Goal: Transaction & Acquisition: Purchase product/service

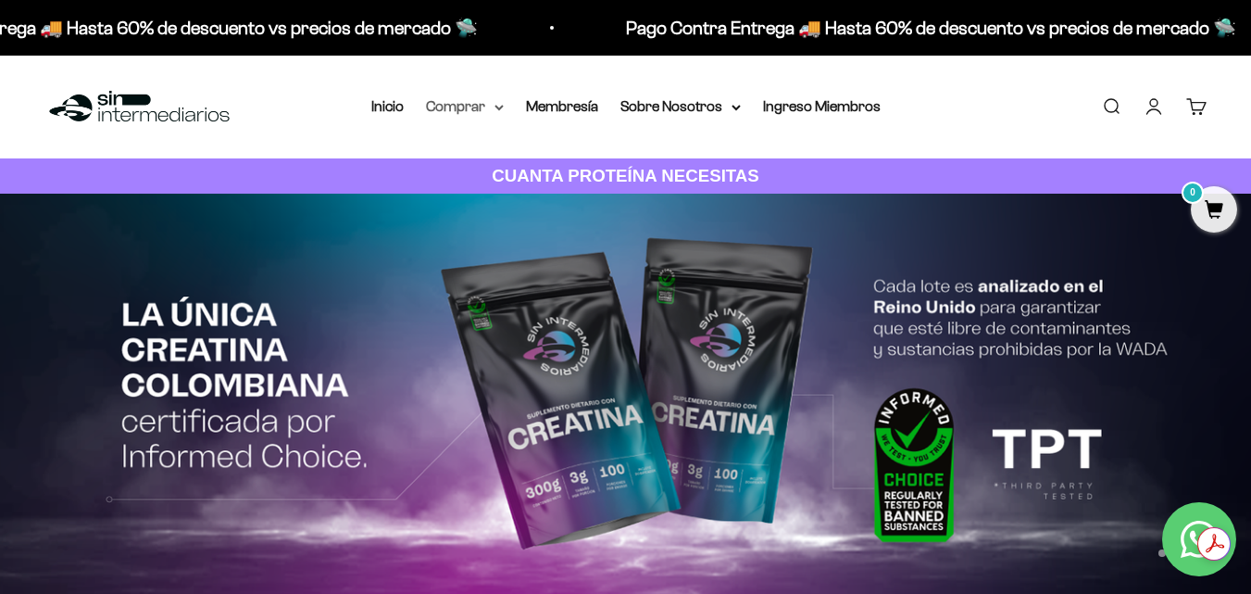
click at [493, 107] on summary "Comprar" at bounding box center [465, 106] width 78 height 24
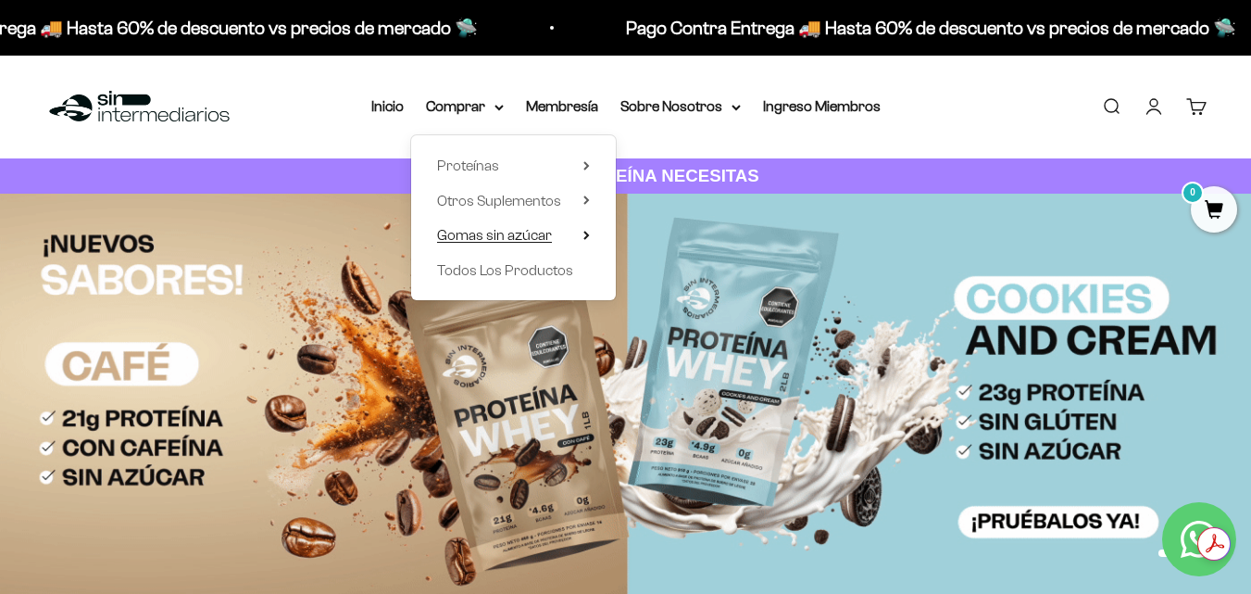
click at [494, 235] on span "Gomas sin azúcar" at bounding box center [494, 235] width 115 height 16
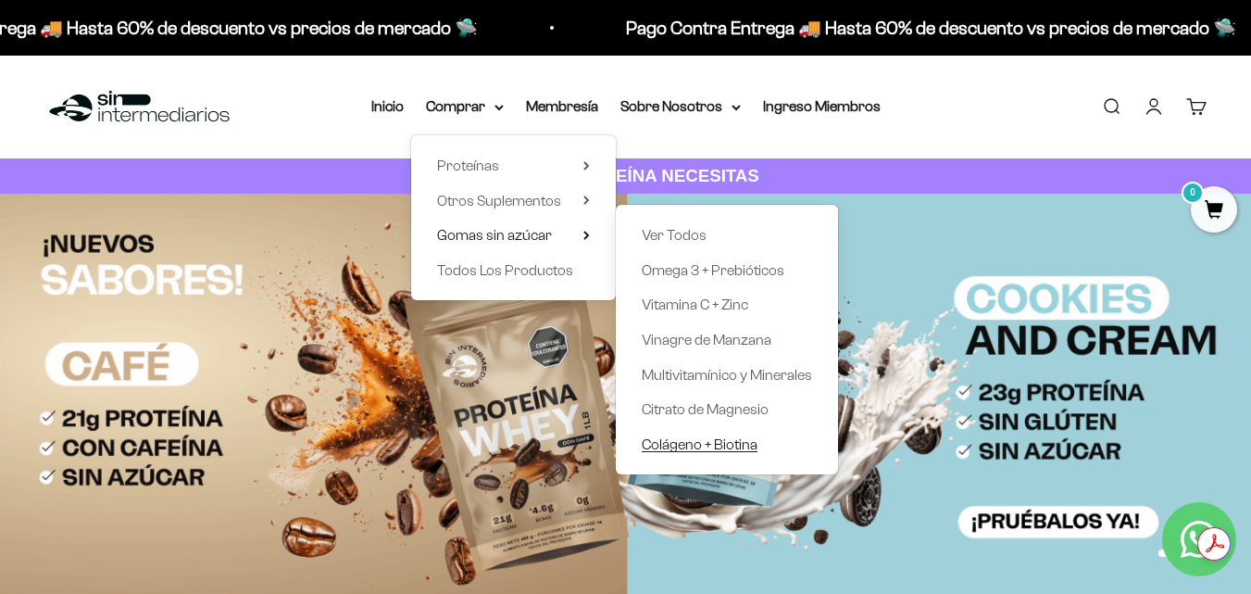
click at [685, 445] on span "Colágeno + Biotina" at bounding box center [700, 444] width 116 height 16
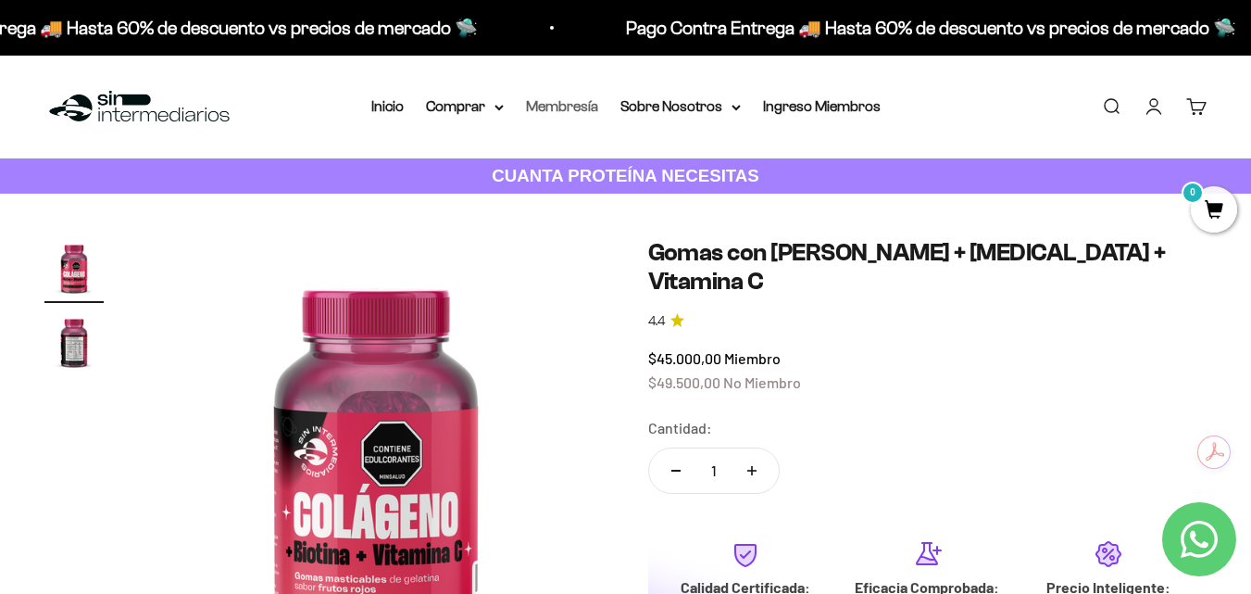
click at [587, 102] on link "Membresía" at bounding box center [562, 106] width 72 height 16
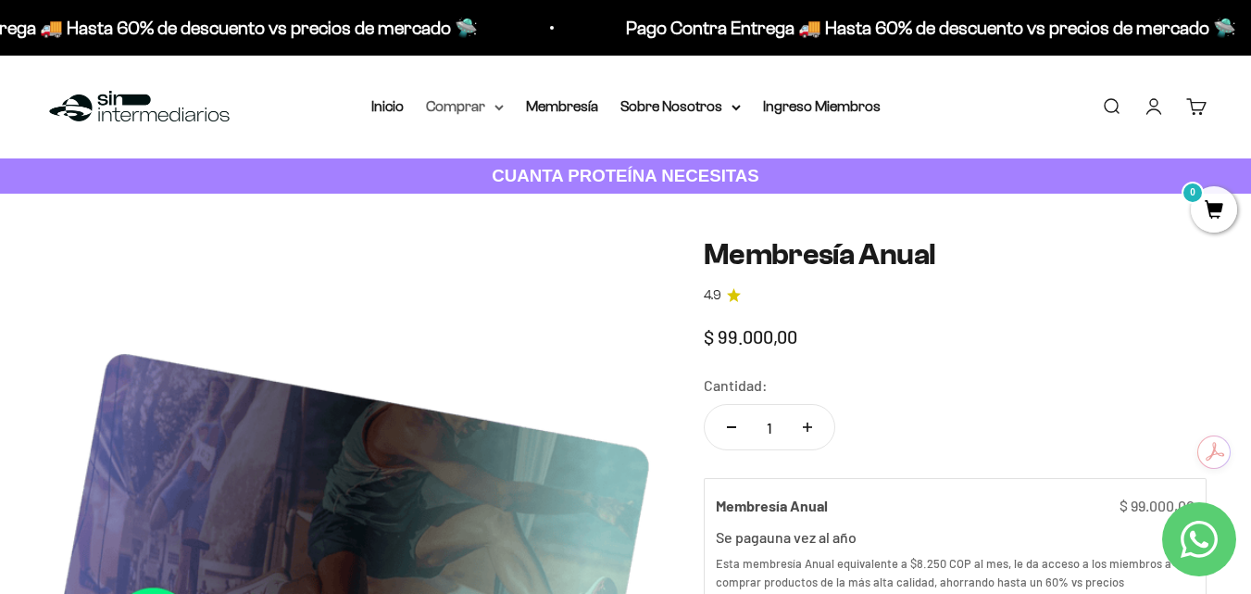
click at [495, 107] on icon at bounding box center [499, 108] width 9 height 6
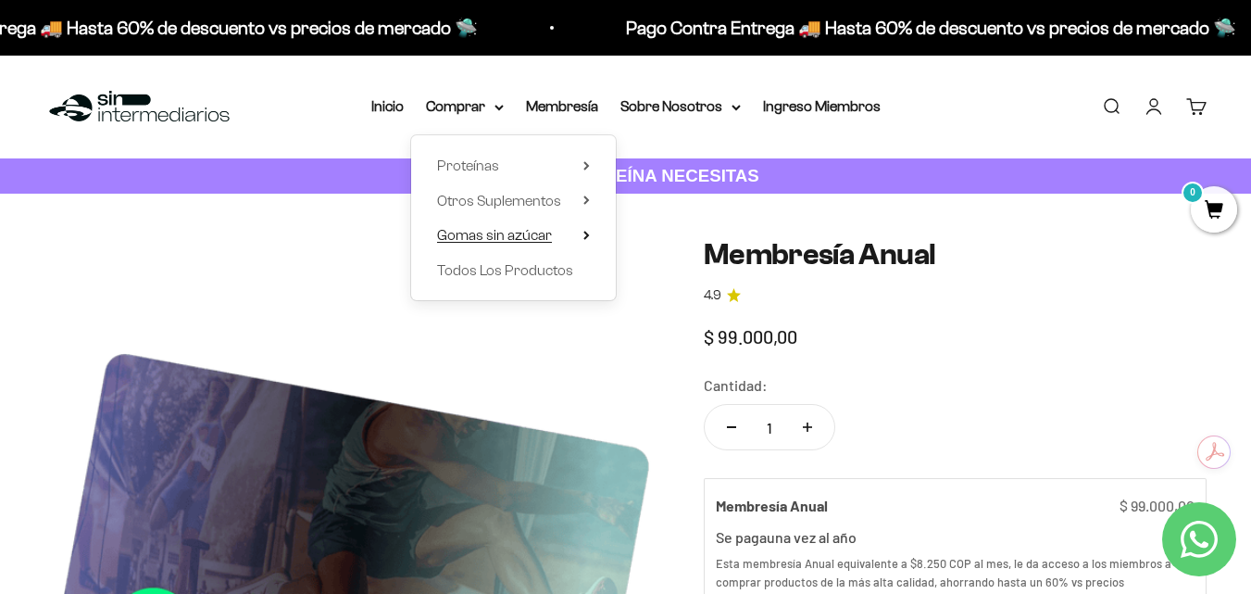
click at [582, 230] on summary "Gomas sin azúcar" at bounding box center [513, 235] width 153 height 24
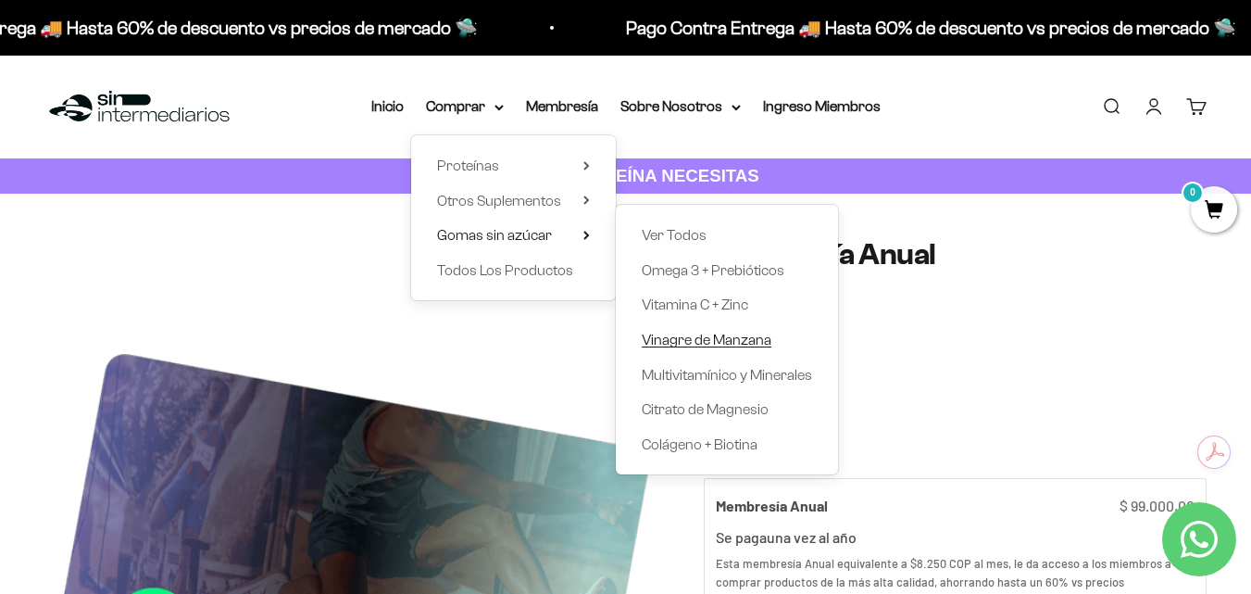
click at [711, 336] on span "Vinagre de Manzana" at bounding box center [707, 340] width 130 height 16
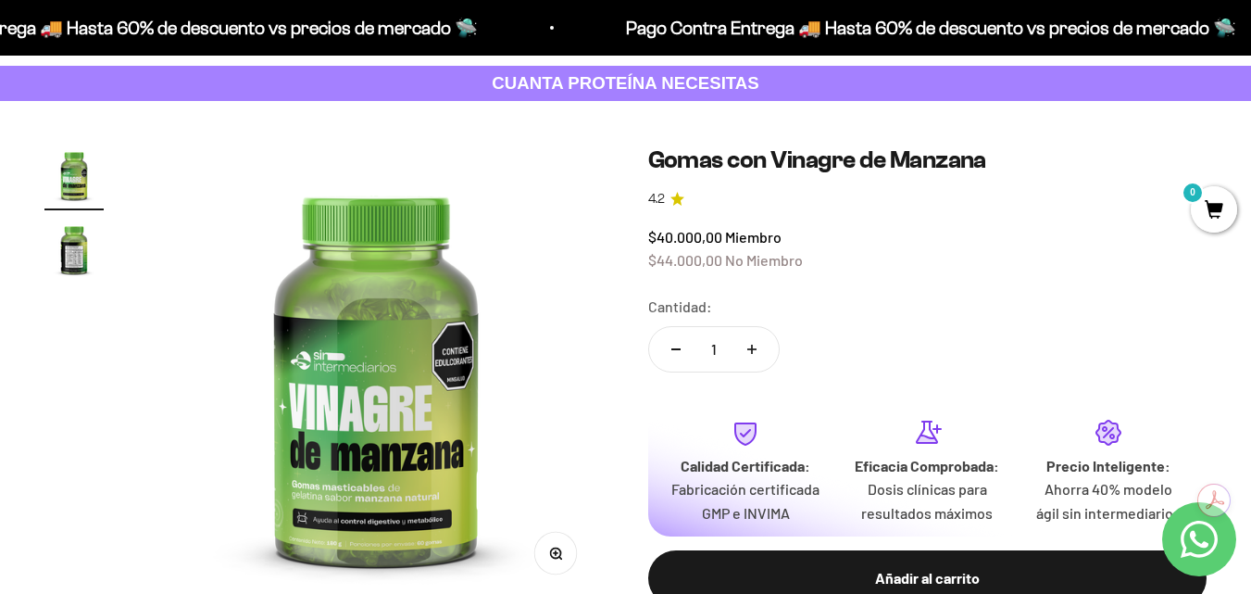
scroll to position [185, 0]
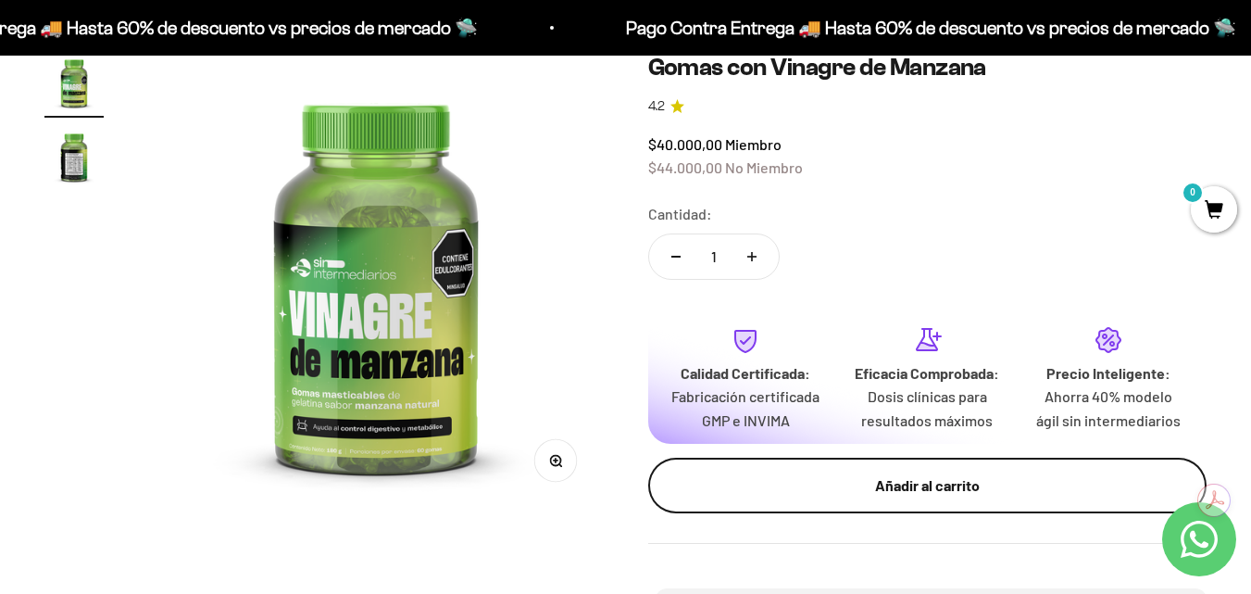
click at [823, 479] on div "Añadir al carrito" at bounding box center [927, 485] width 485 height 24
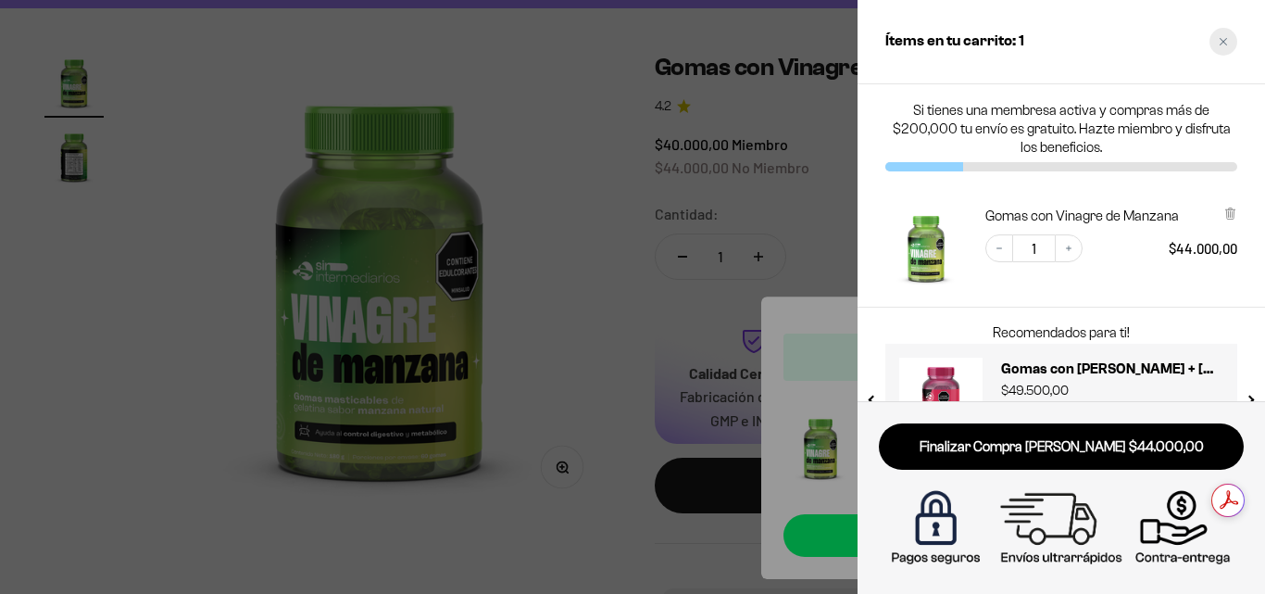
click at [1228, 37] on div "Close cart" at bounding box center [1224, 42] width 28 height 28
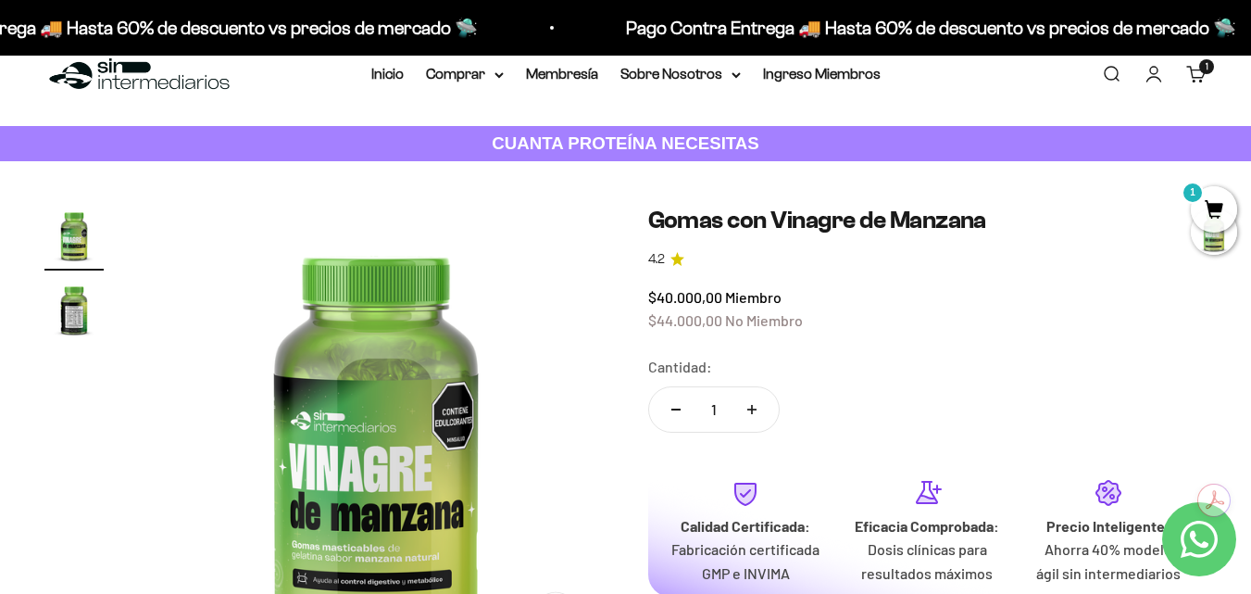
scroll to position [0, 0]
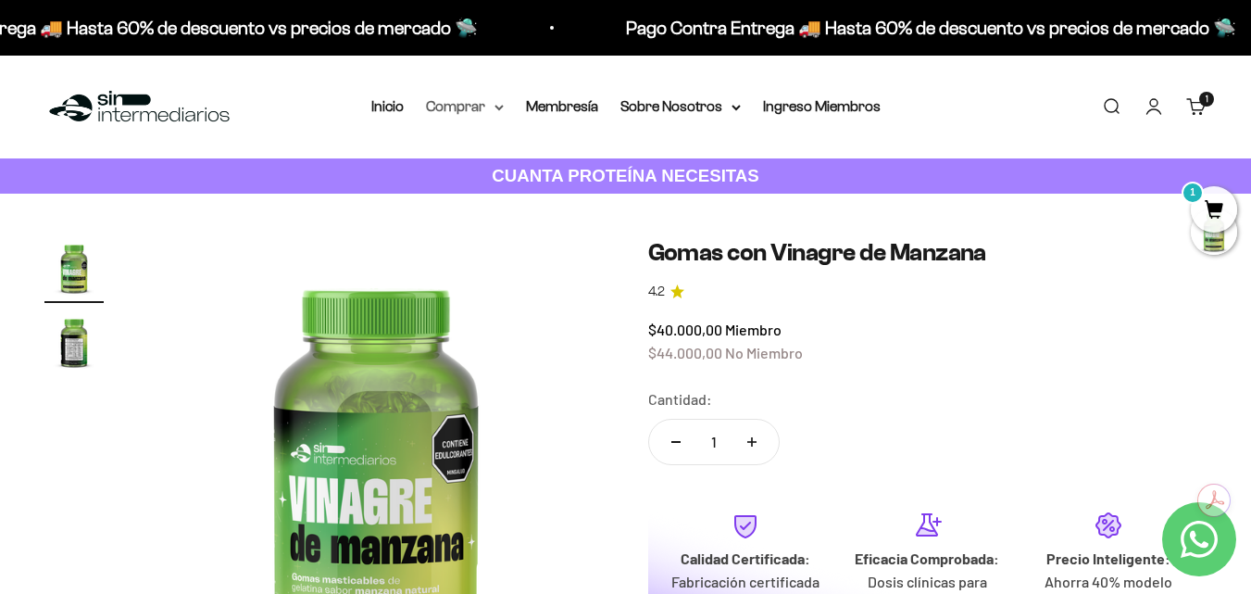
click at [503, 109] on icon at bounding box center [499, 108] width 9 height 6
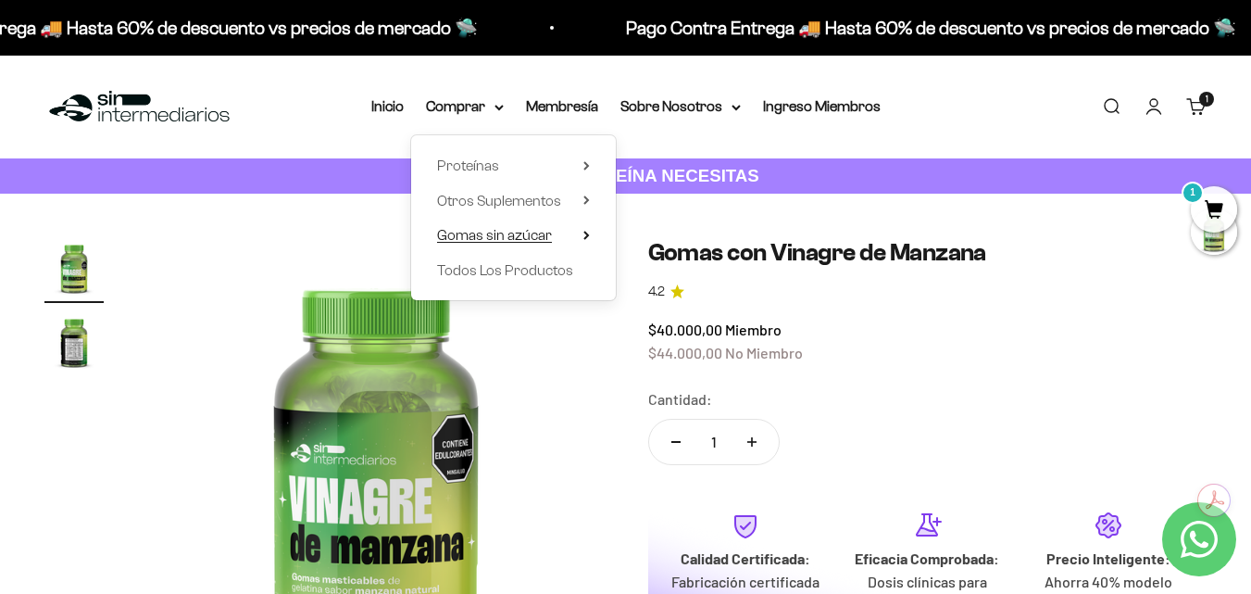
click at [586, 232] on icon at bounding box center [587, 235] width 6 height 9
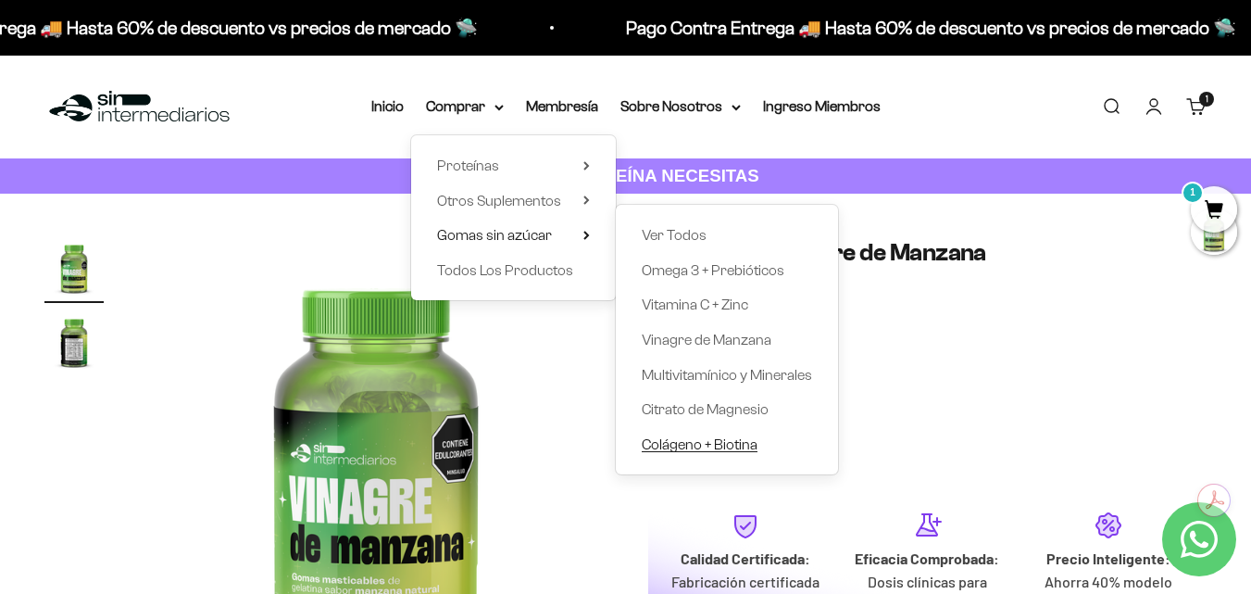
click at [709, 440] on span "Colágeno + Biotina" at bounding box center [700, 444] width 116 height 16
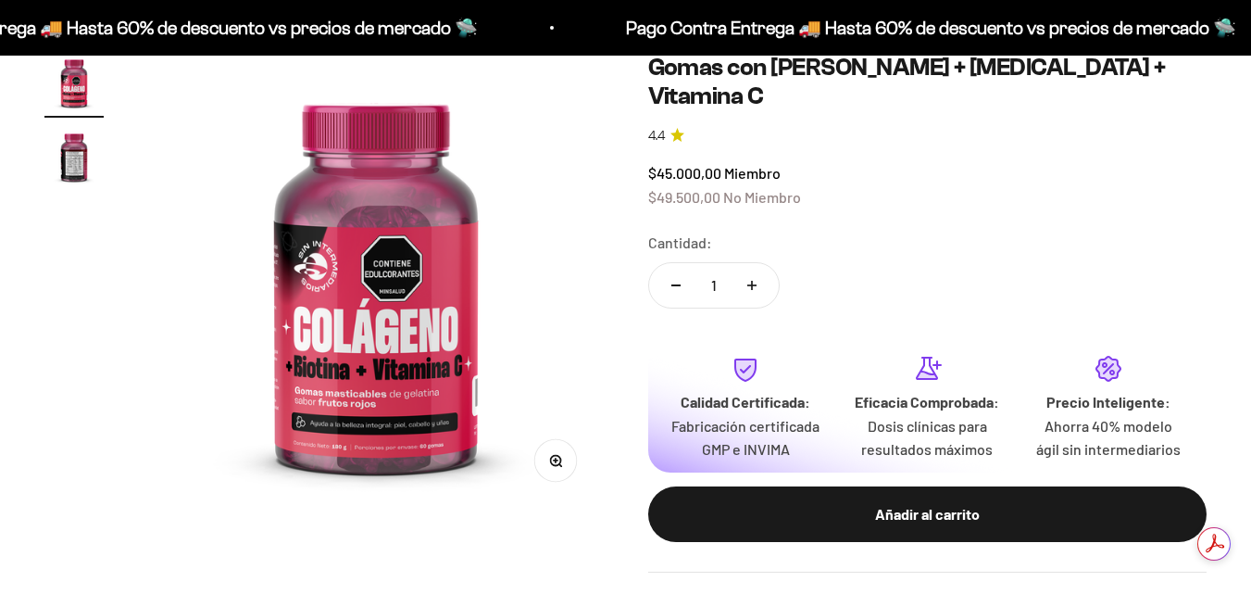
click at [777, 486] on button "Añadir al carrito" at bounding box center [927, 514] width 559 height 56
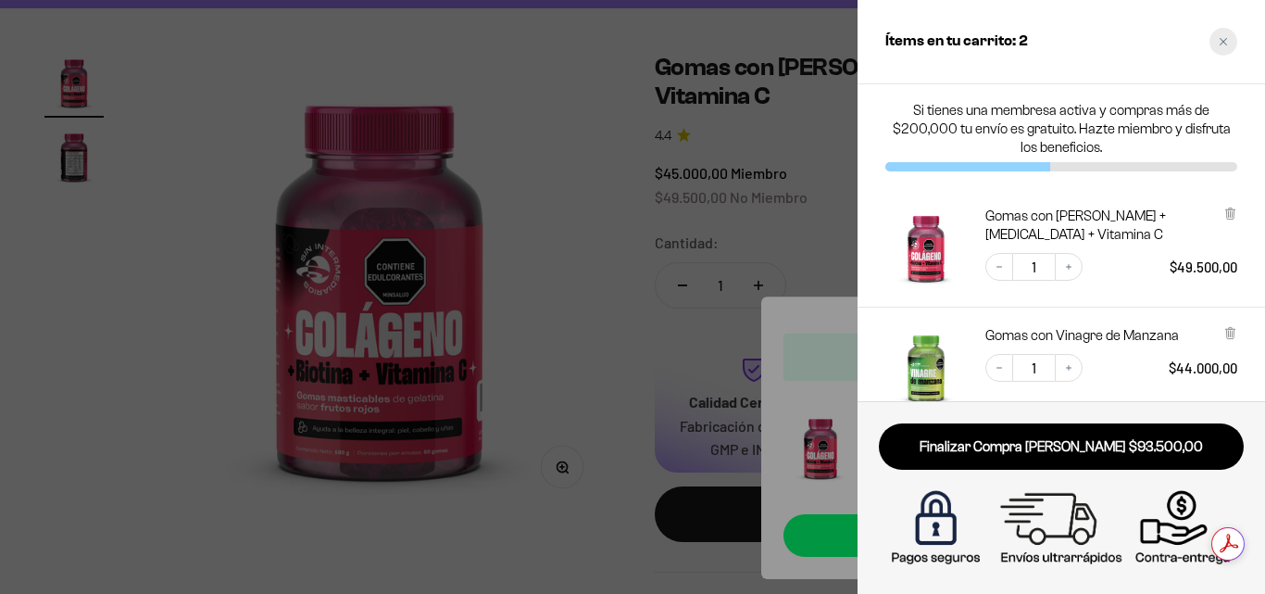
click at [1218, 38] on div "Close cart" at bounding box center [1224, 42] width 28 height 28
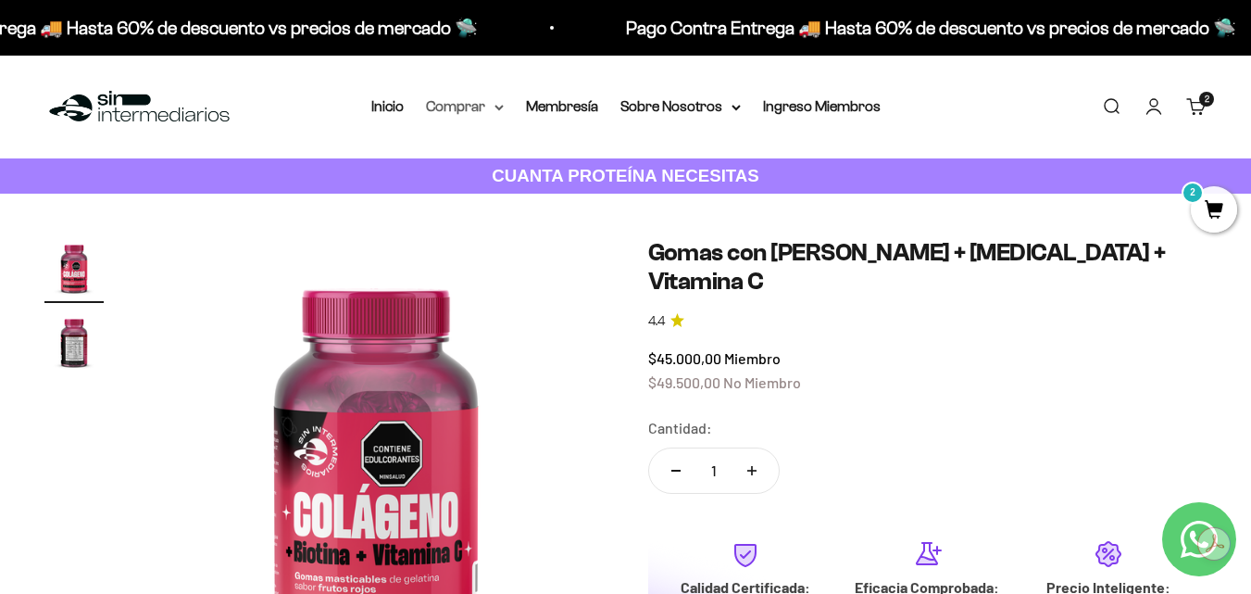
click at [496, 105] on icon at bounding box center [499, 108] width 9 height 6
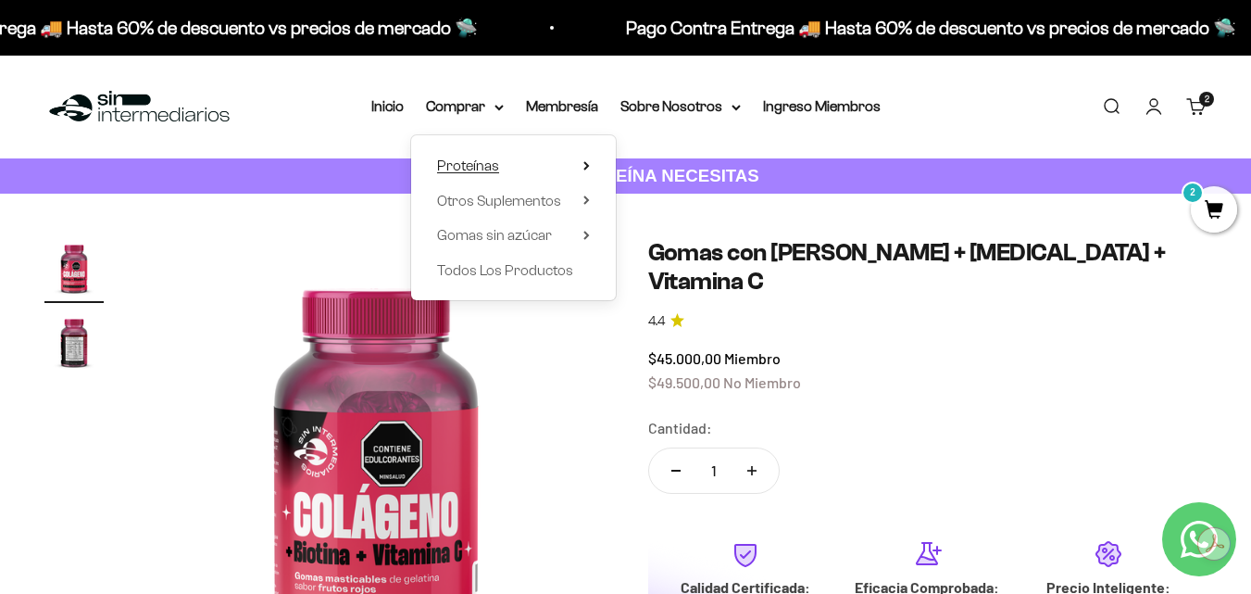
click at [579, 163] on summary "Proteínas" at bounding box center [513, 166] width 153 height 24
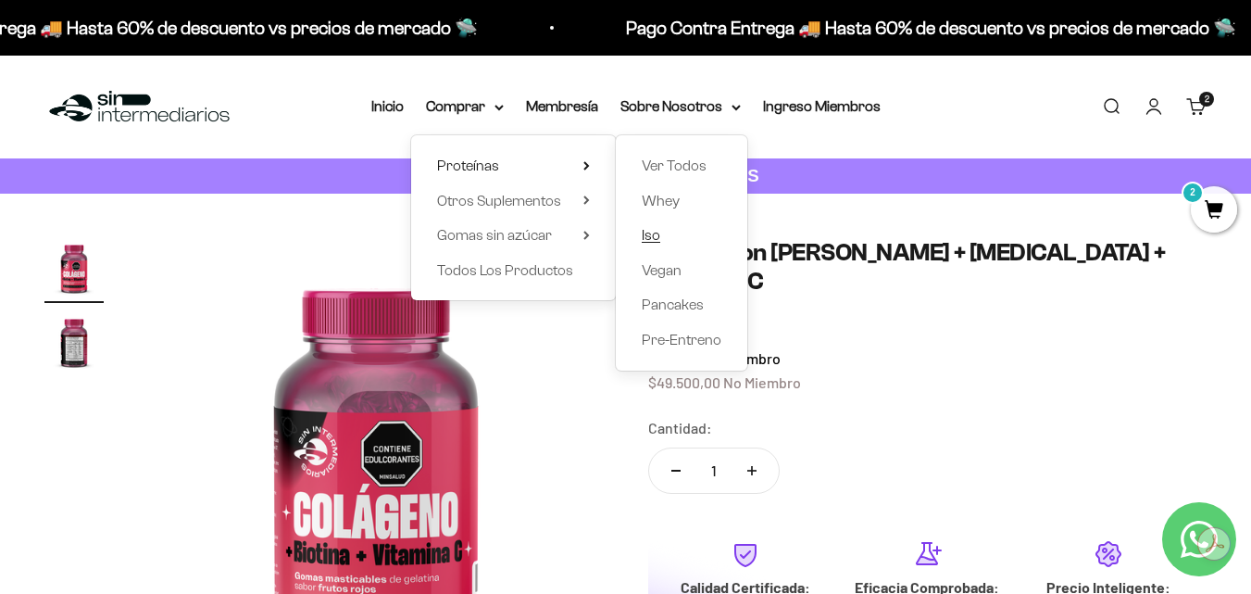
click at [647, 233] on span "Iso" at bounding box center [651, 235] width 19 height 16
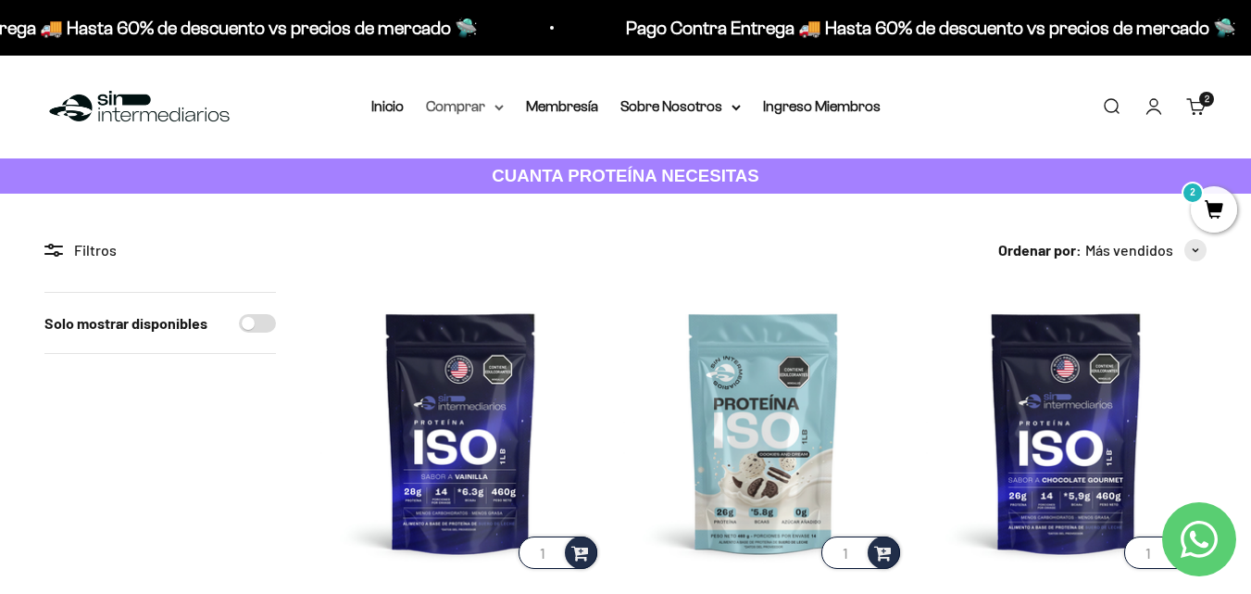
click at [499, 103] on summary "Comprar" at bounding box center [465, 106] width 78 height 24
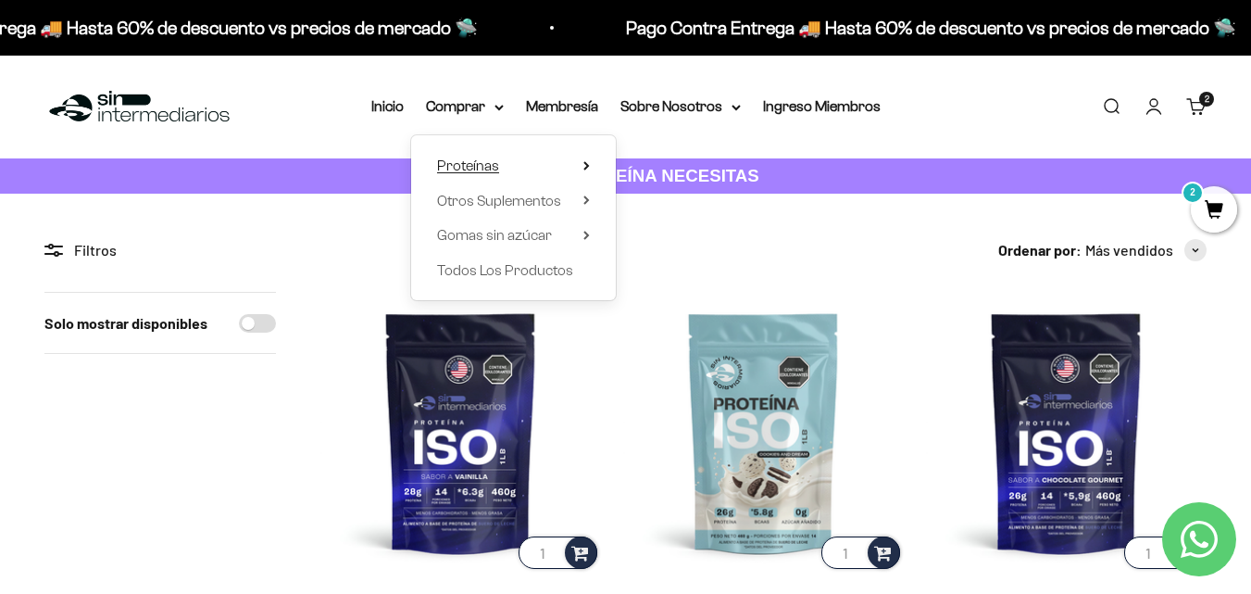
click at [586, 161] on icon at bounding box center [587, 165] width 6 height 9
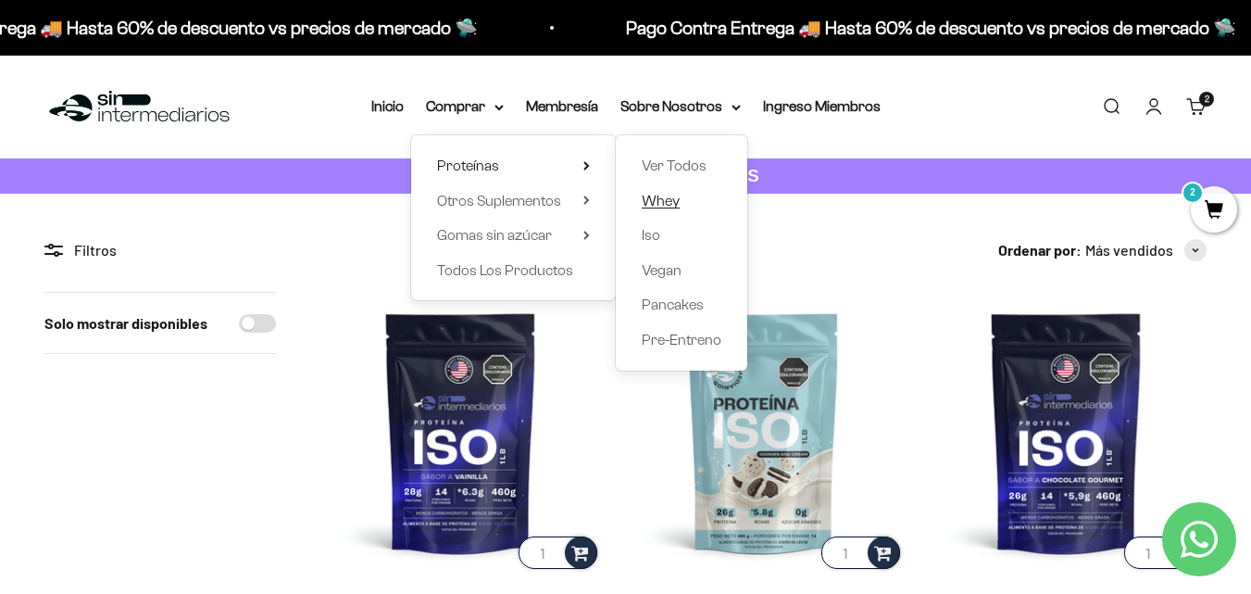
click at [674, 201] on span "Whey" at bounding box center [661, 201] width 38 height 16
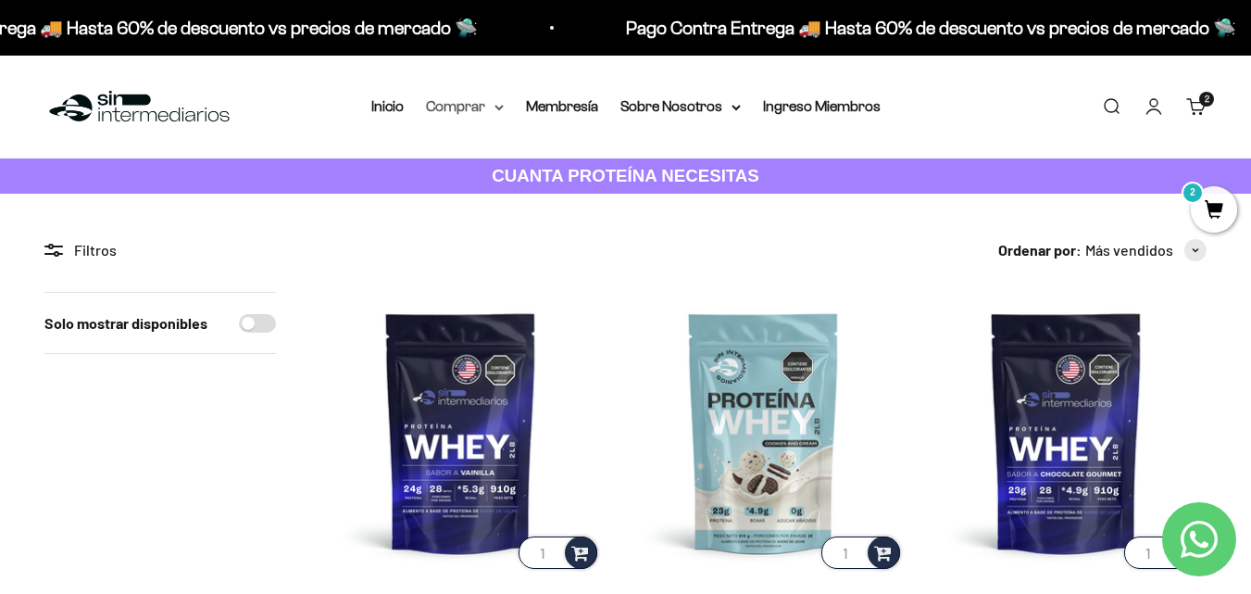
click at [503, 108] on icon at bounding box center [499, 108] width 9 height 6
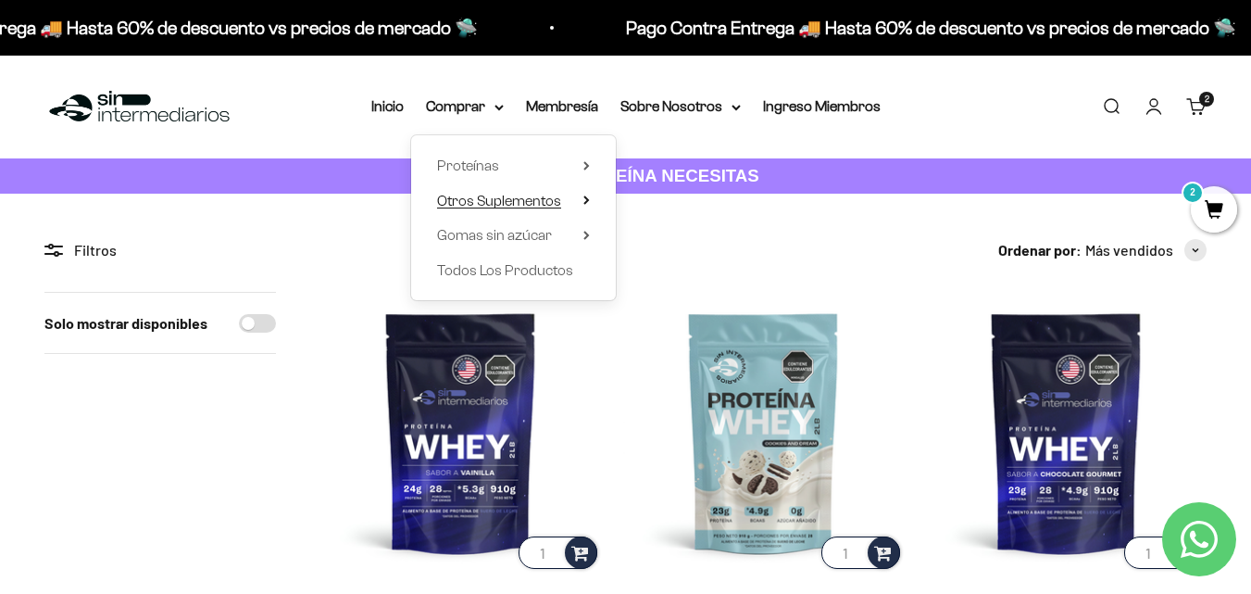
click at [582, 198] on summary "Otros Suplementos" at bounding box center [513, 201] width 153 height 24
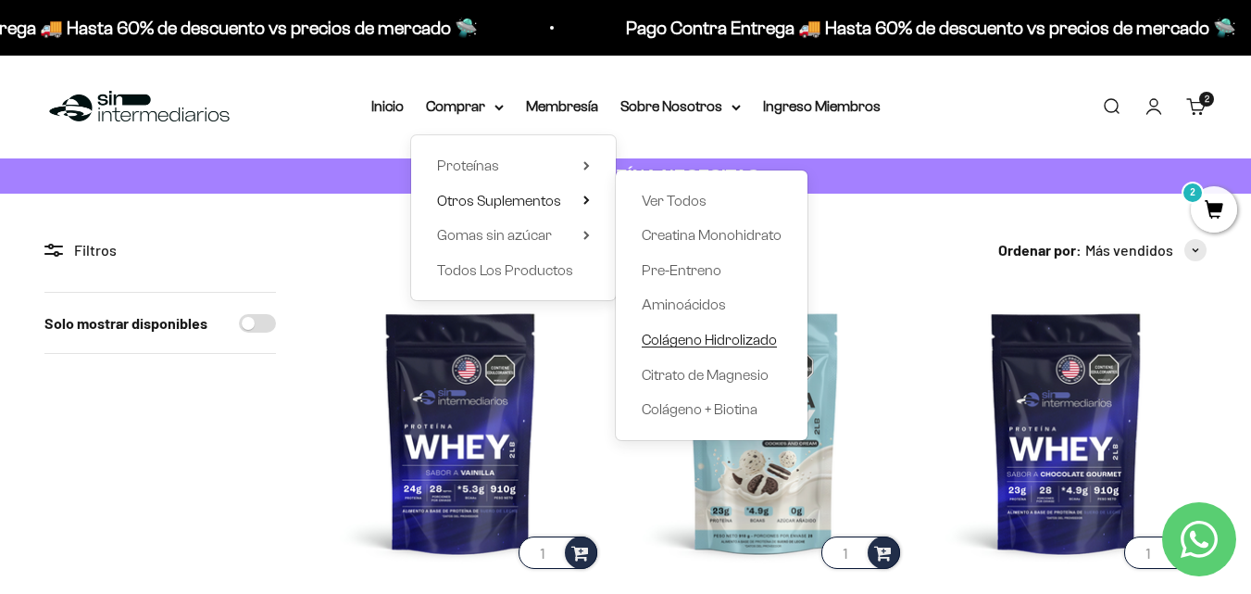
click at [693, 333] on span "Colágeno Hidrolizado" at bounding box center [709, 340] width 135 height 16
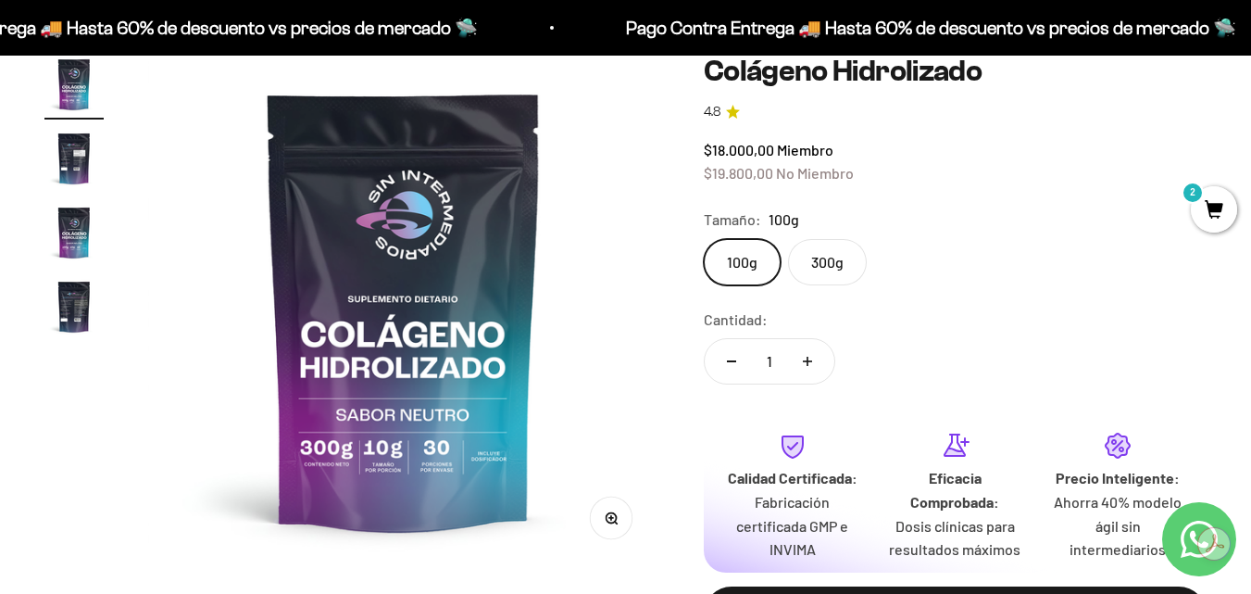
scroll to position [185, 0]
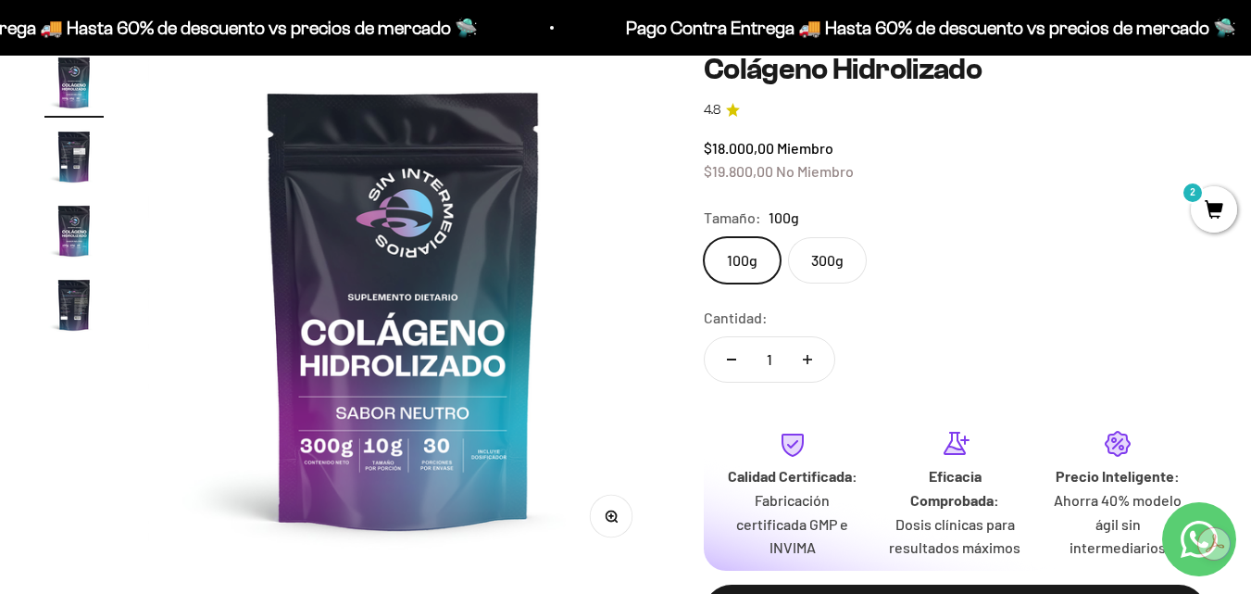
click at [66, 144] on img "Ir al artículo 2" at bounding box center [73, 156] width 59 height 59
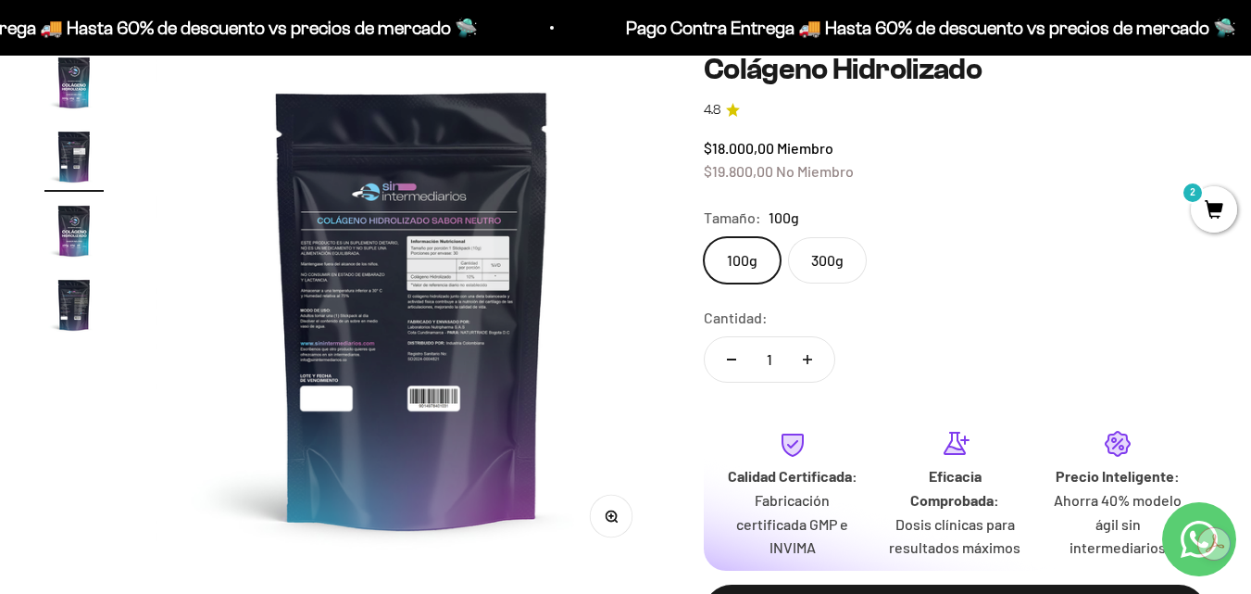
scroll to position [0, 522]
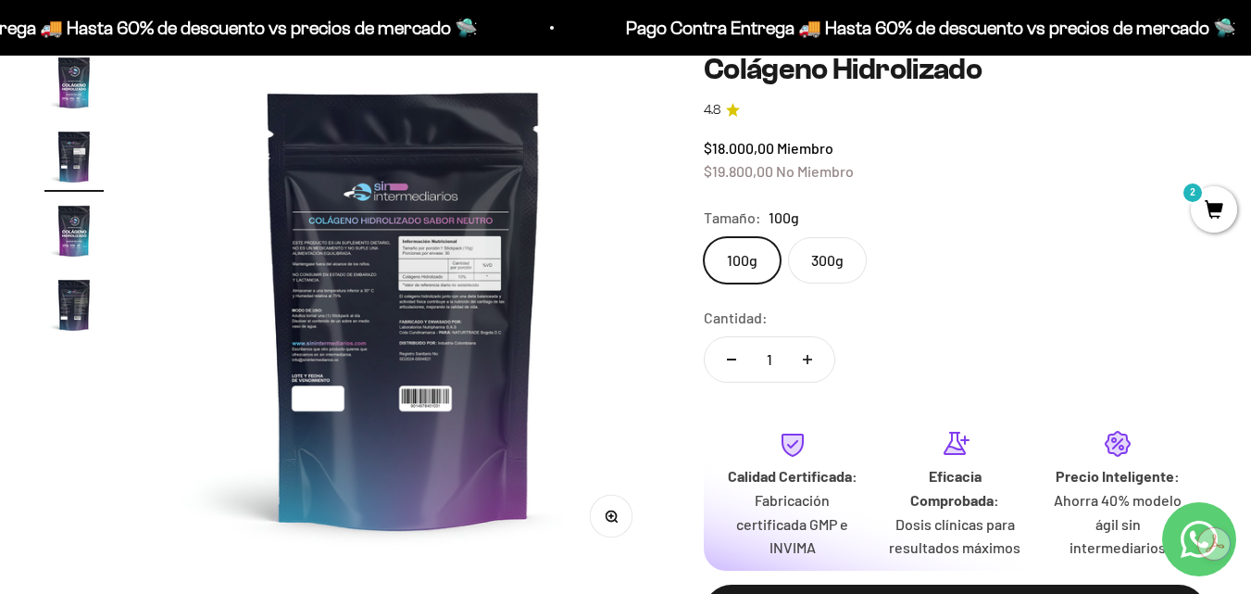
click at [82, 226] on img "Ir al artículo 3" at bounding box center [73, 230] width 59 height 59
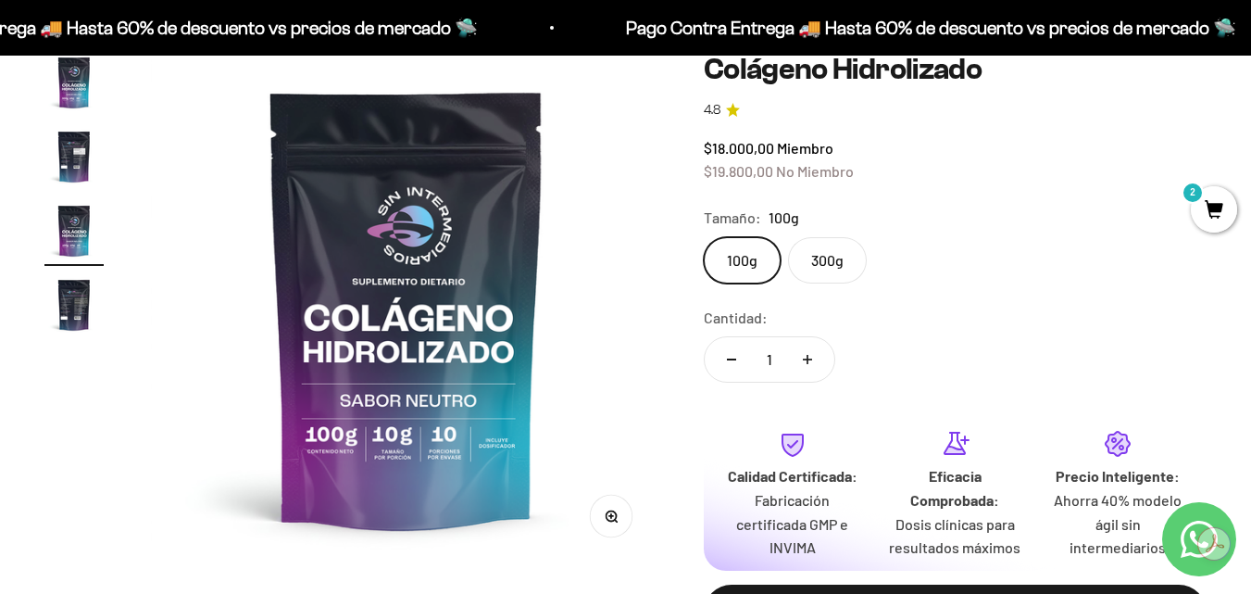
scroll to position [0, 1045]
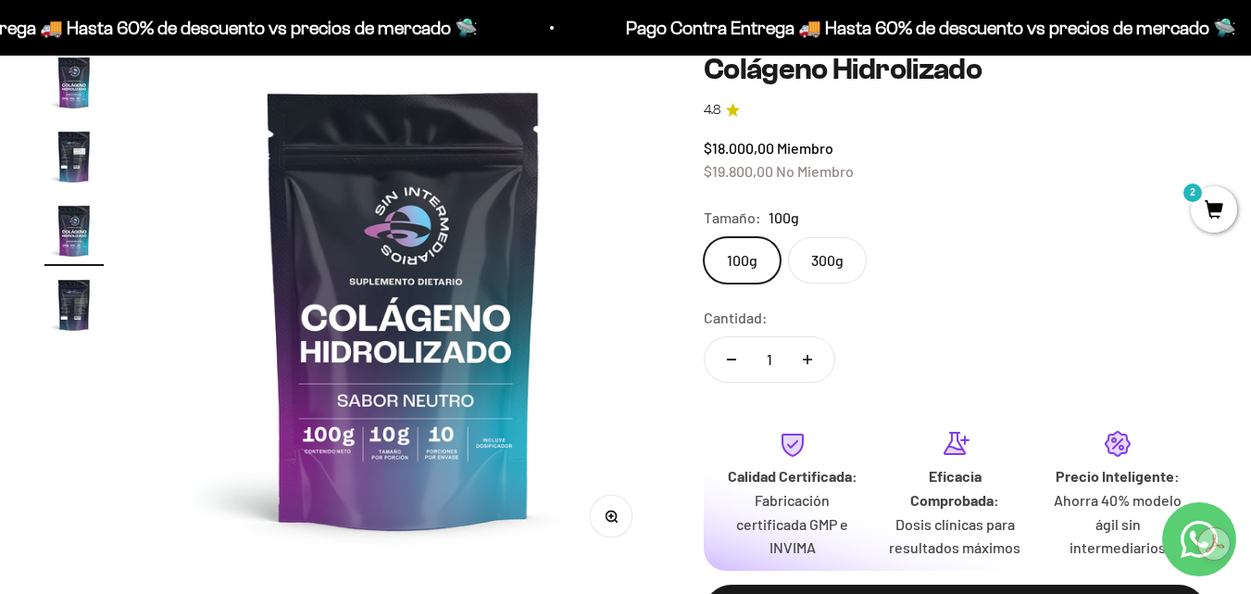
click at [70, 297] on img "Ir al artículo 4" at bounding box center [73, 304] width 59 height 59
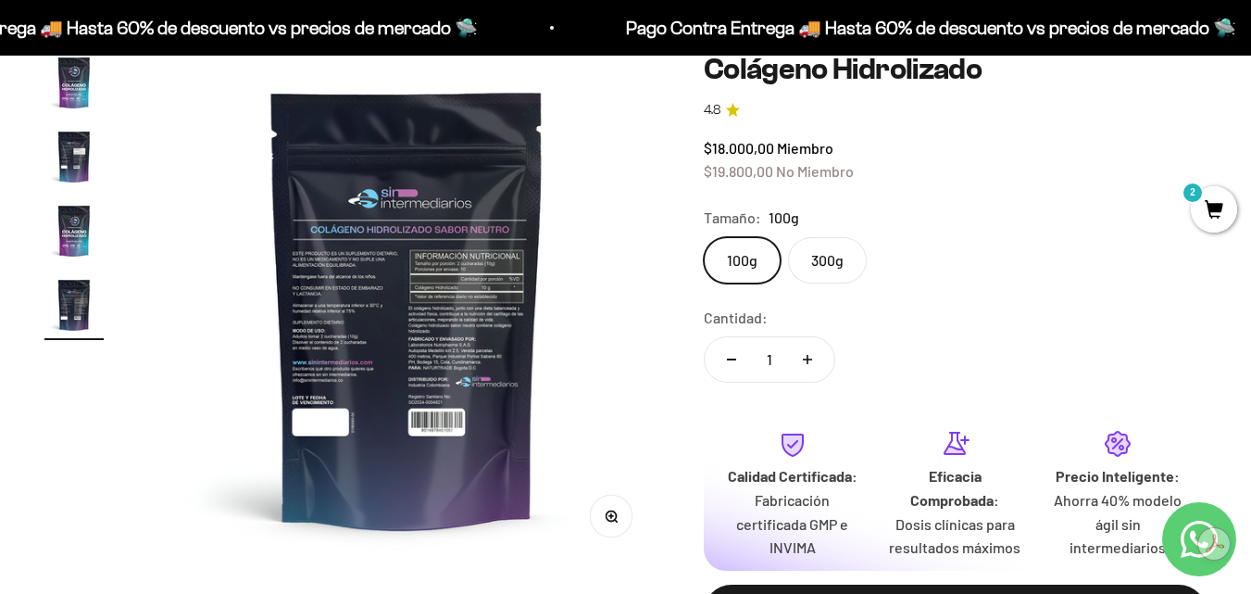
scroll to position [0, 1566]
